Goal: Transaction & Acquisition: Purchase product/service

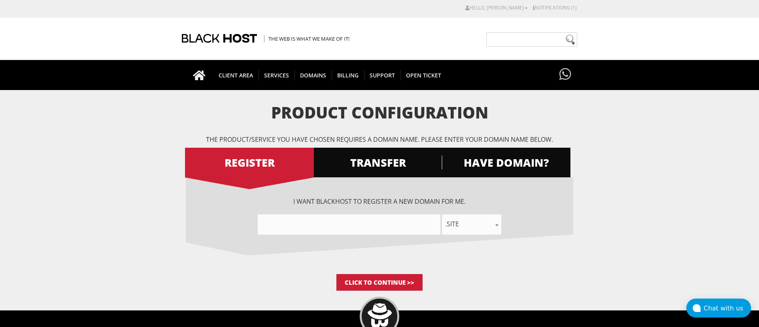
select select ".site"
click at [288, 230] on input"] "text" at bounding box center [349, 225] width 183 height 20
type input"] "guichewebr"
click at [379, 281] on input "Click to Continue >>" at bounding box center [379, 282] width 86 height 17
click at [381, 169] on span "TRANSFER" at bounding box center [377, 163] width 129 height 14
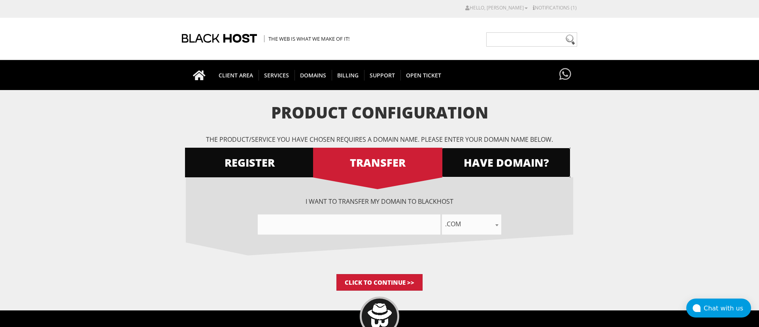
click at [454, 165] on span "HAVE DOMAIN?" at bounding box center [506, 163] width 129 height 14
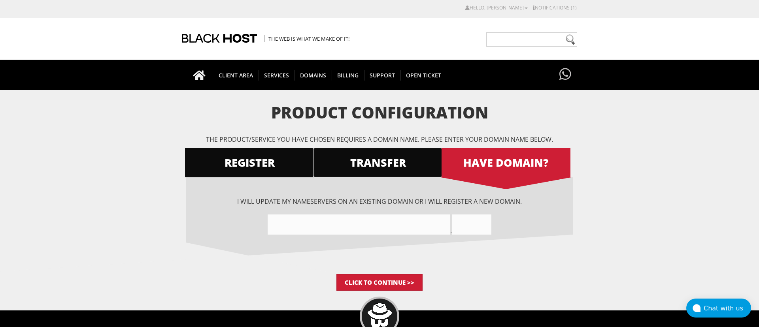
click at [390, 163] on span "TRANSFER" at bounding box center [377, 163] width 129 height 14
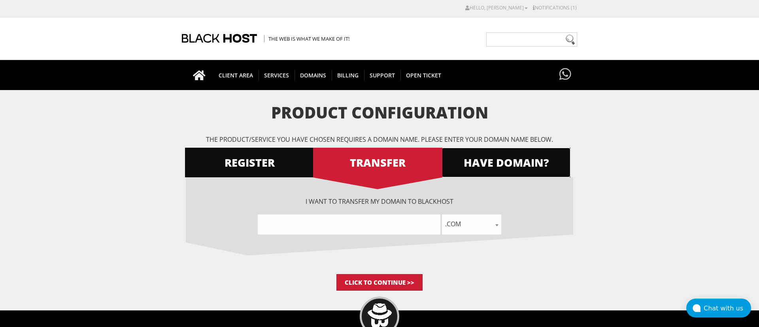
click at [477, 164] on span "HAVE DOMAIN?" at bounding box center [506, 163] width 129 height 14
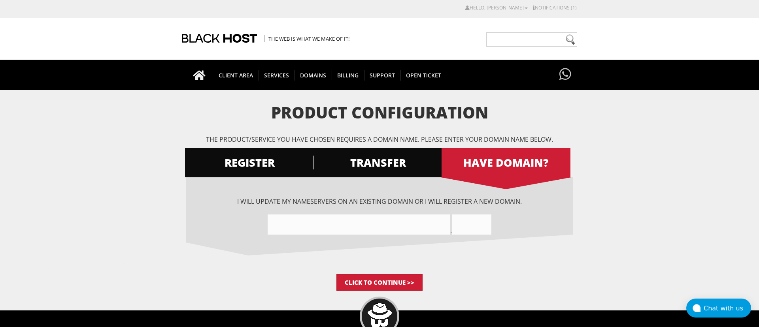
click at [366, 221] on input"] "text" at bounding box center [359, 225] width 183 height 20
type input"] "guichewebr"
type input "site"
click at [376, 279] on input "Click to Continue >>" at bounding box center [379, 282] width 86 height 17
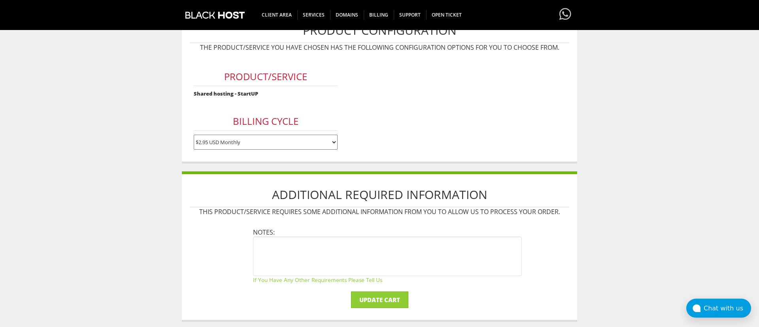
scroll to position [135, 0]
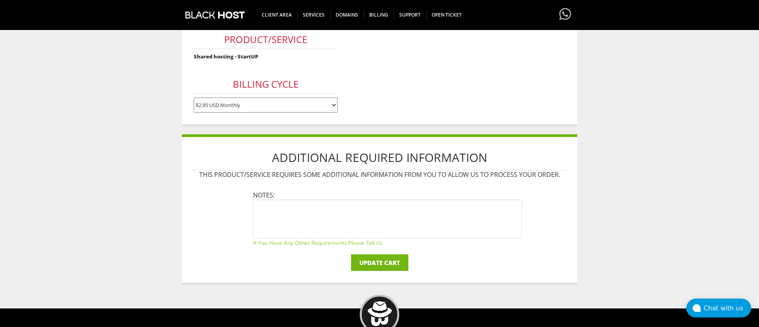
click at [396, 263] on input "Update Cart" at bounding box center [379, 263] width 57 height 17
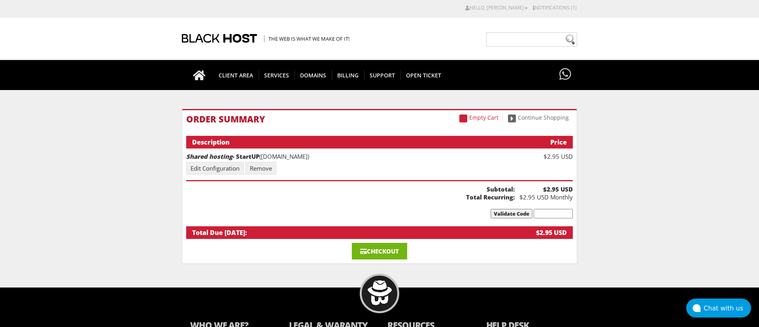
click at [394, 246] on link "Checkout" at bounding box center [379, 251] width 55 height 17
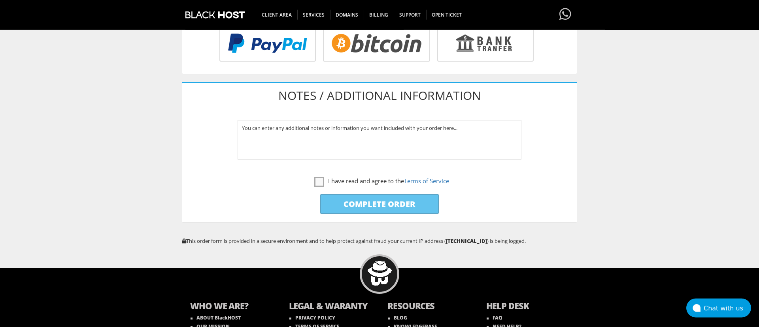
scroll to position [360, 0]
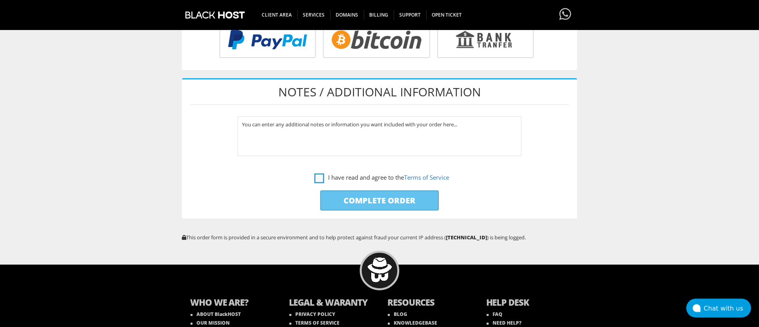
click at [321, 176] on label "I have read and agree to the Terms of Service" at bounding box center [381, 178] width 135 height 10
checkbox input "true"
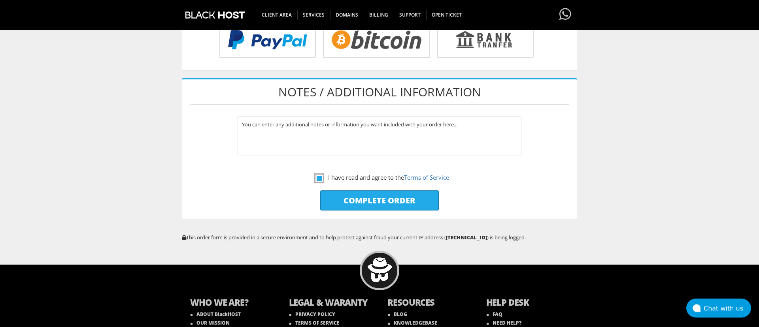
click at [354, 203] on input "Complete Order" at bounding box center [379, 201] width 119 height 20
type input "Please Wait..."
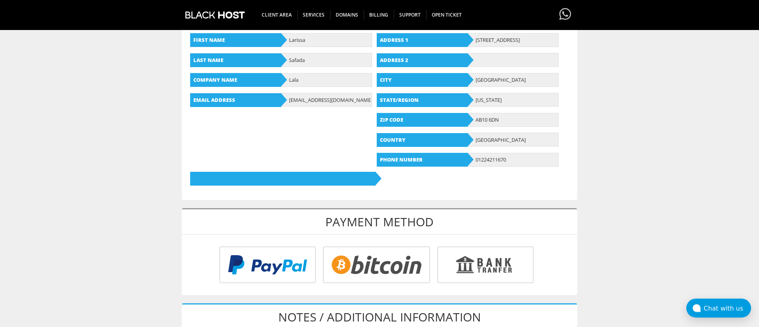
scroll to position [0, 0]
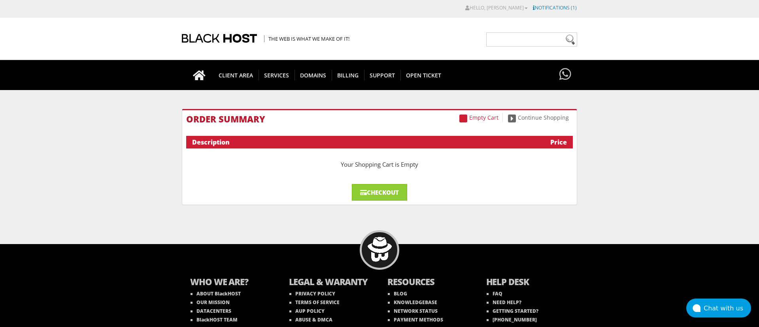
click at [544, 8] on link "Notifications (1)" at bounding box center [555, 7] width 44 height 7
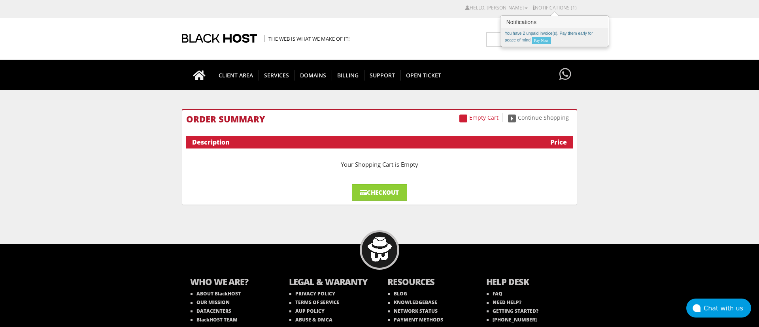
click at [560, 34] on div "You have 2 unpaid invoice(s). Pay them early for peace of mind. Pay Now" at bounding box center [555, 37] width 108 height 17
click at [541, 42] on link "Pay Now" at bounding box center [541, 41] width 19 height 8
